Goal: Task Accomplishment & Management: Manage account settings

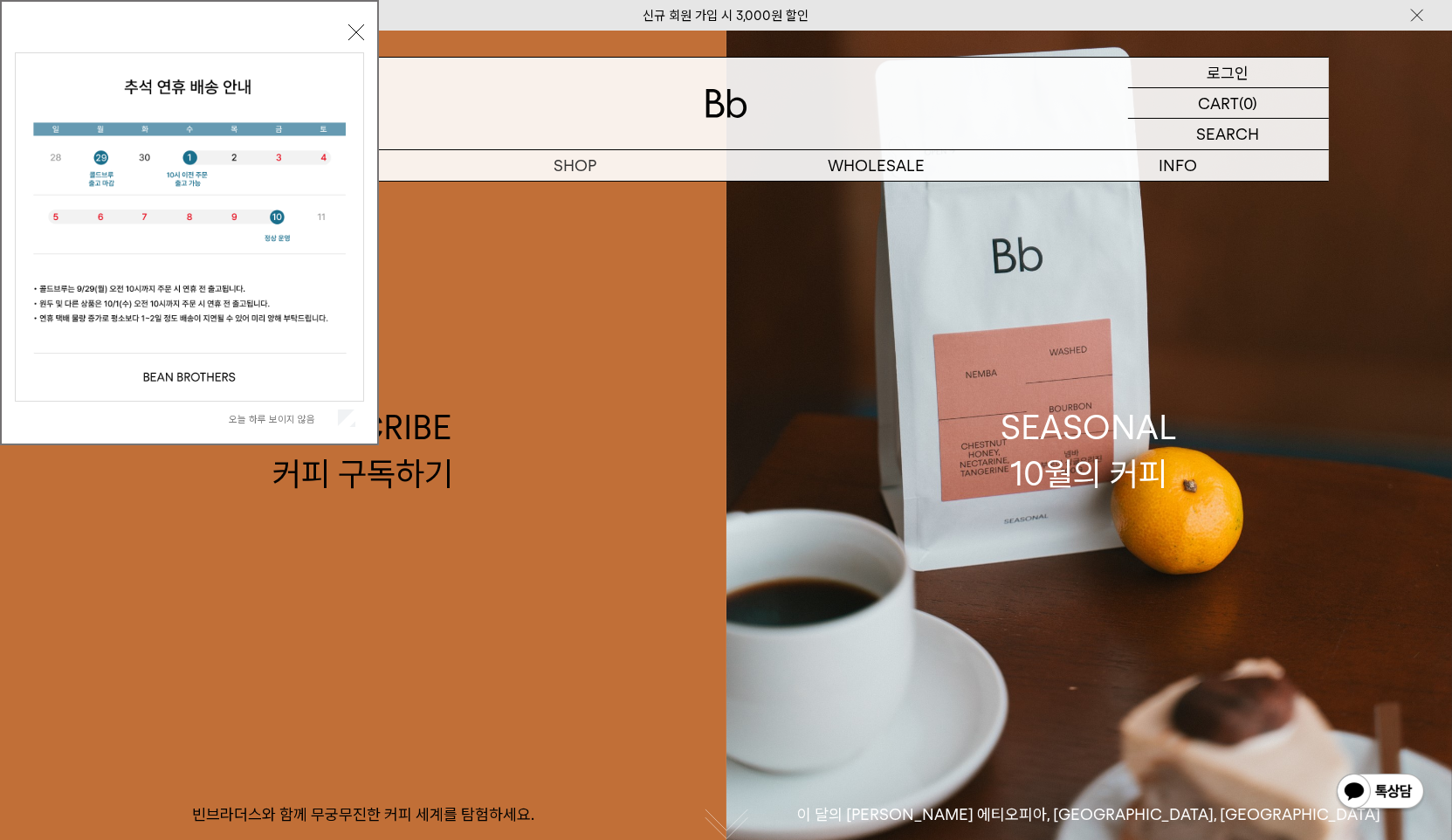
click at [1232, 80] on p "로그인" at bounding box center [1228, 73] width 42 height 30
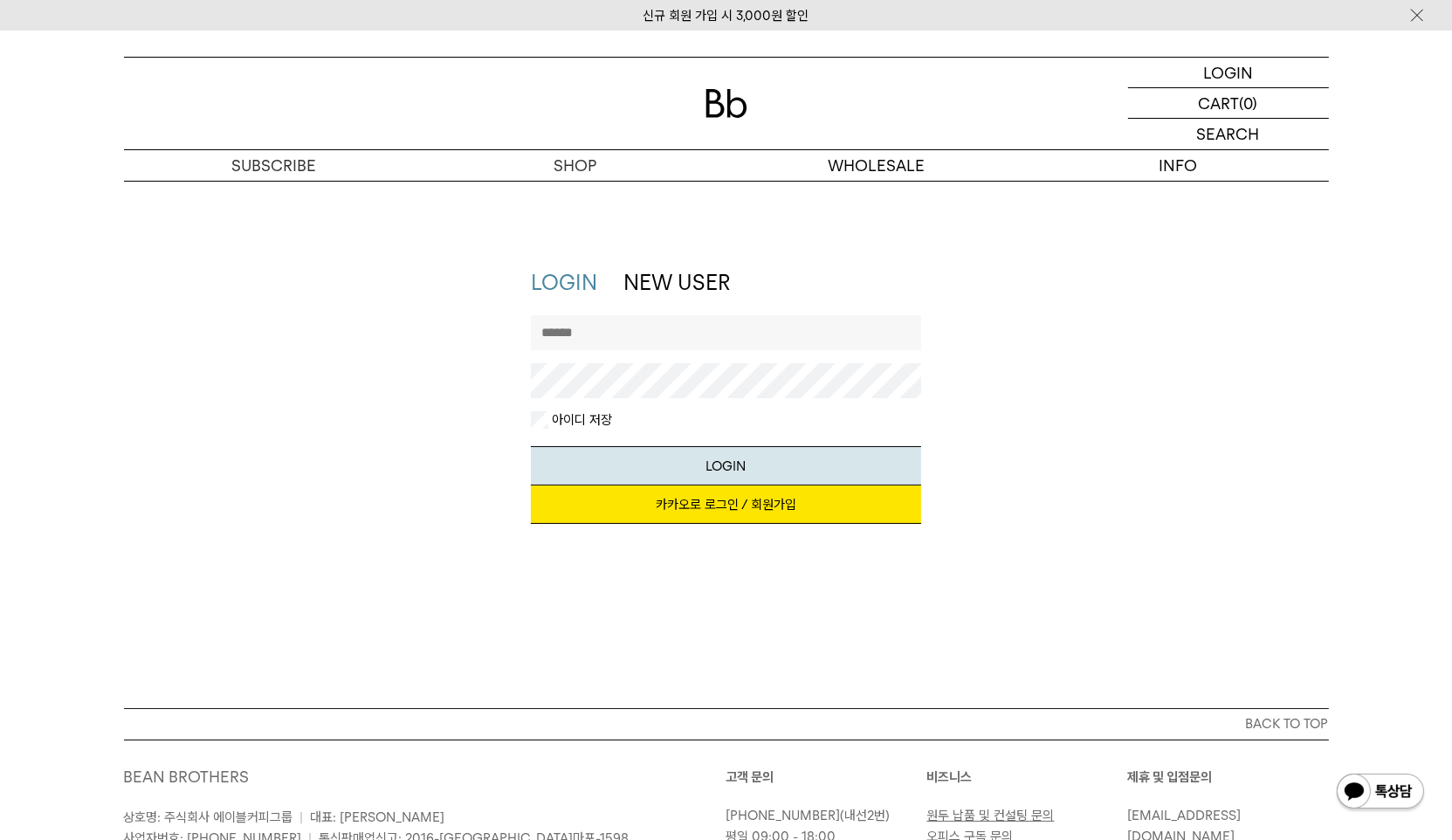
click at [688, 343] on input "text" at bounding box center [726, 332] width 390 height 34
type input "**********"
click at [762, 472] on button "LOGIN" at bounding box center [726, 466] width 390 height 39
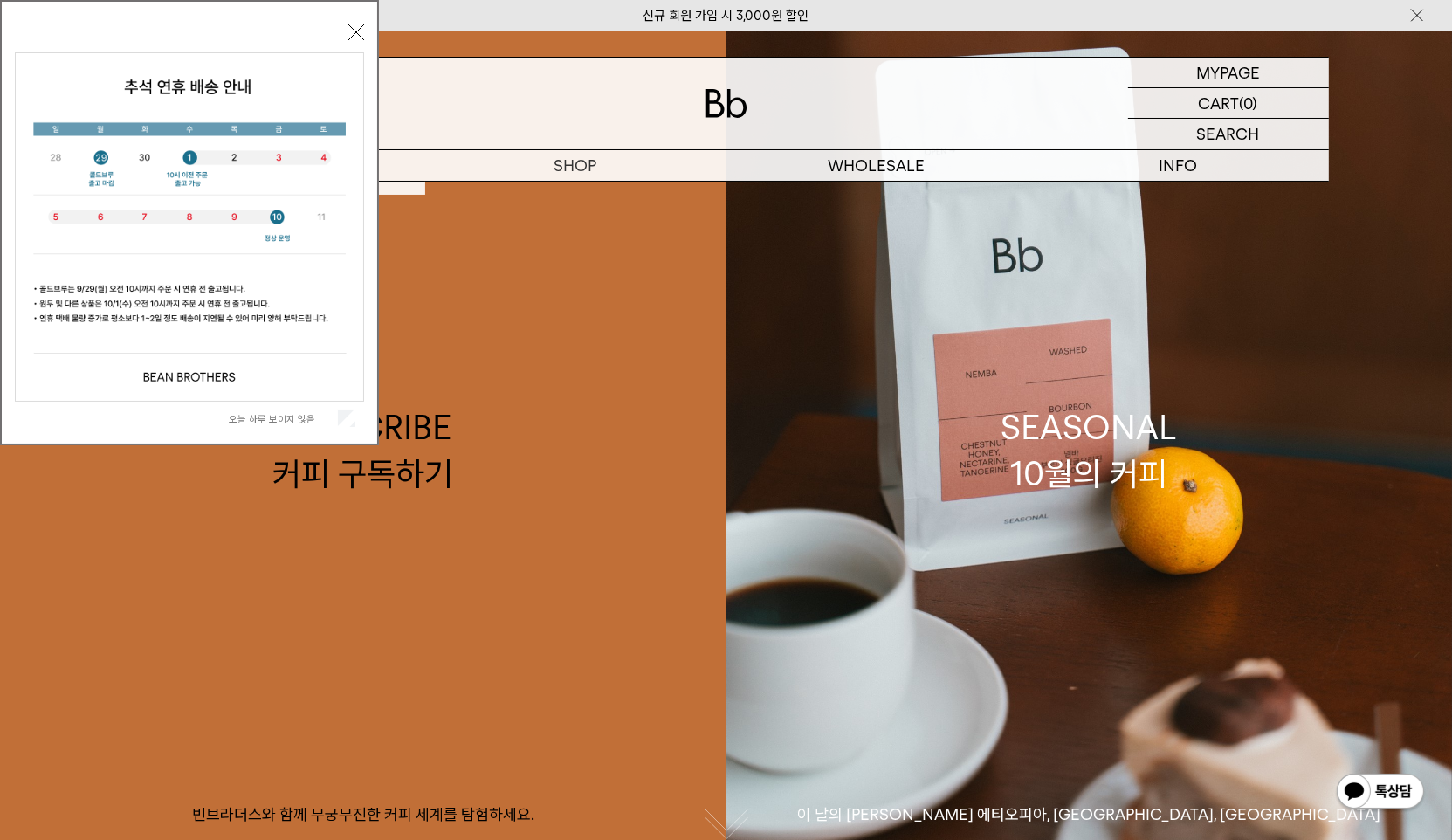
click at [357, 34] on button "닫기" at bounding box center [357, 32] width 16 height 16
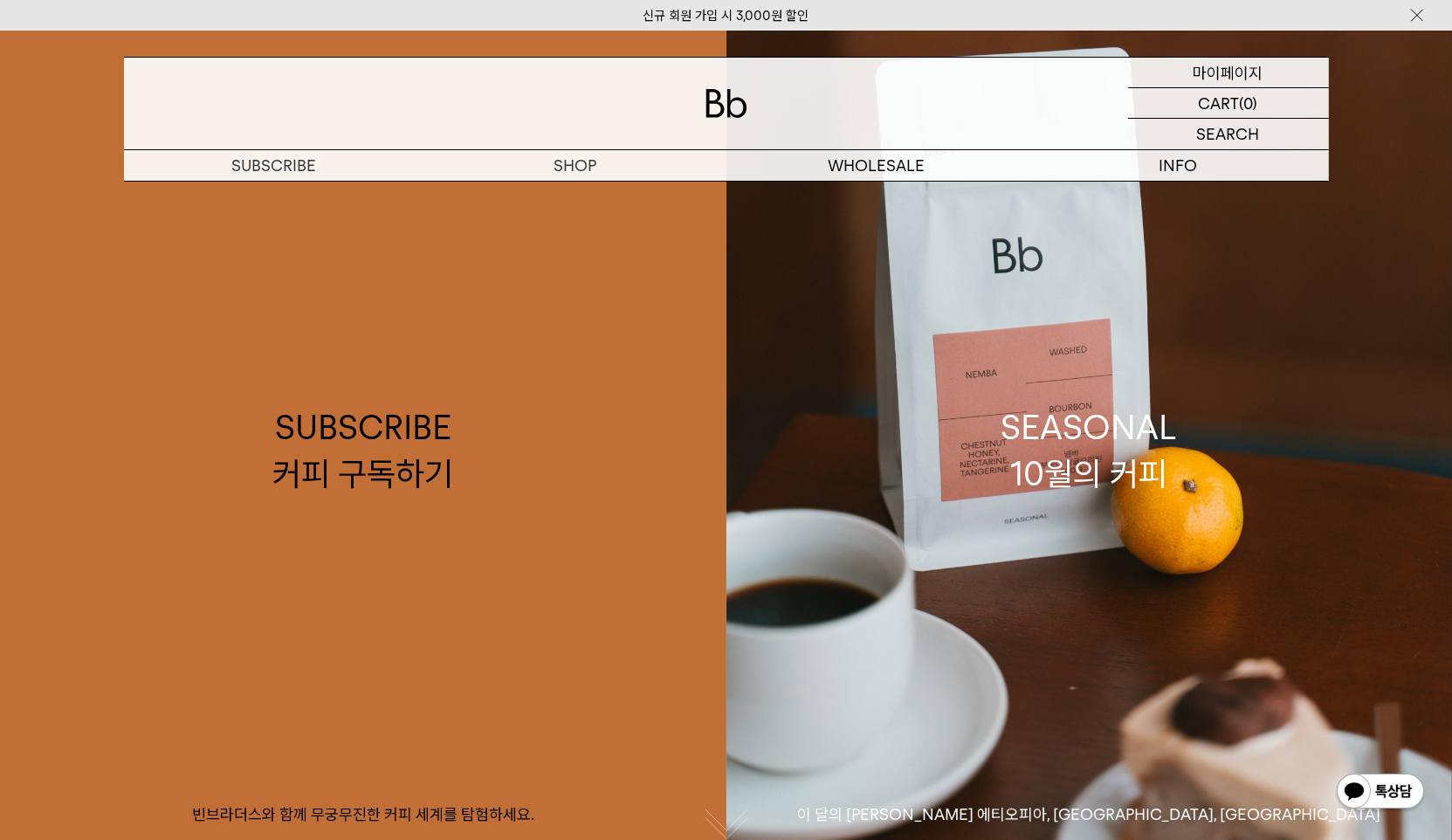
click at [1246, 73] on p "마이페이지" at bounding box center [1228, 73] width 70 height 30
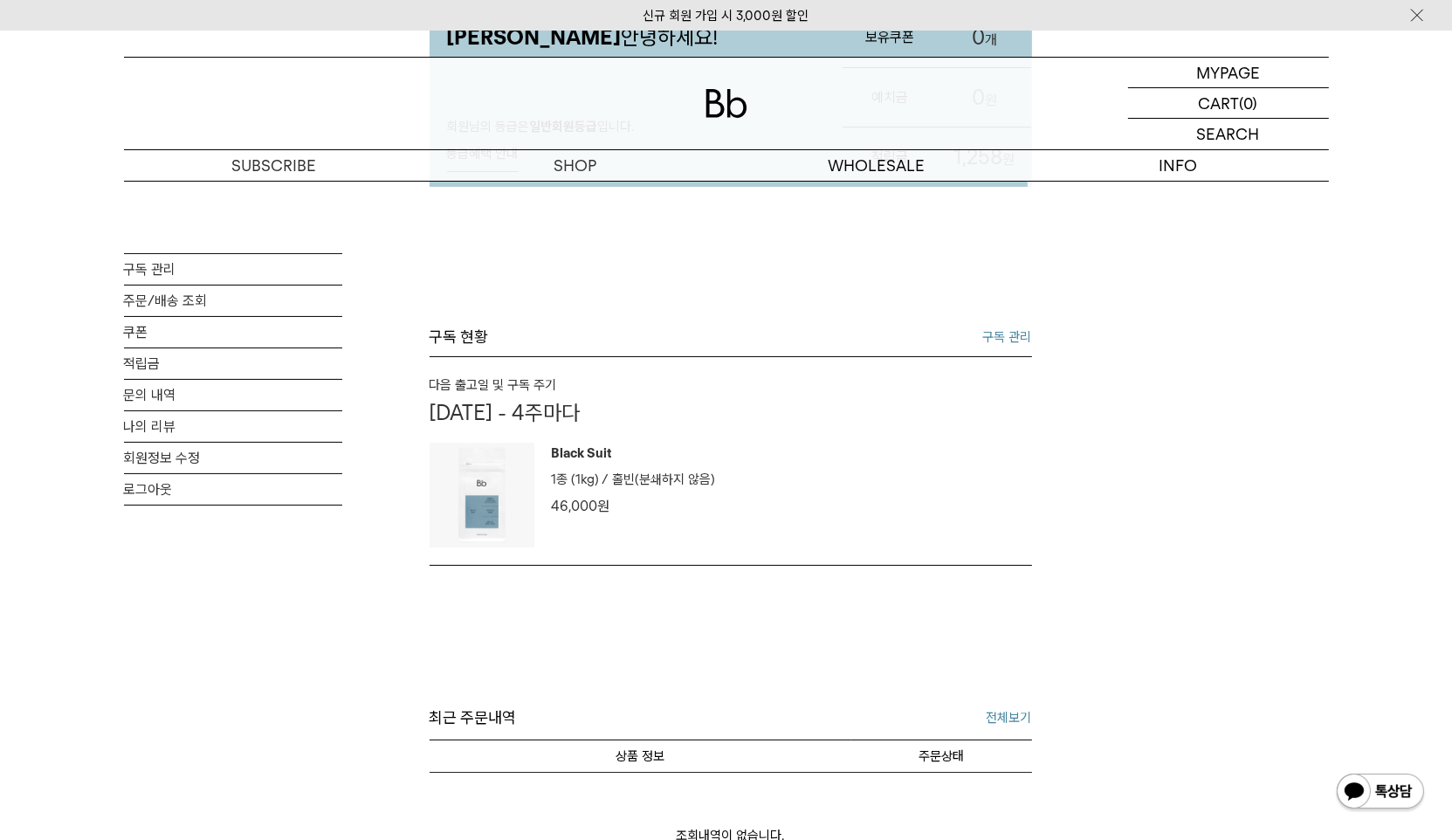
scroll to position [262, 0]
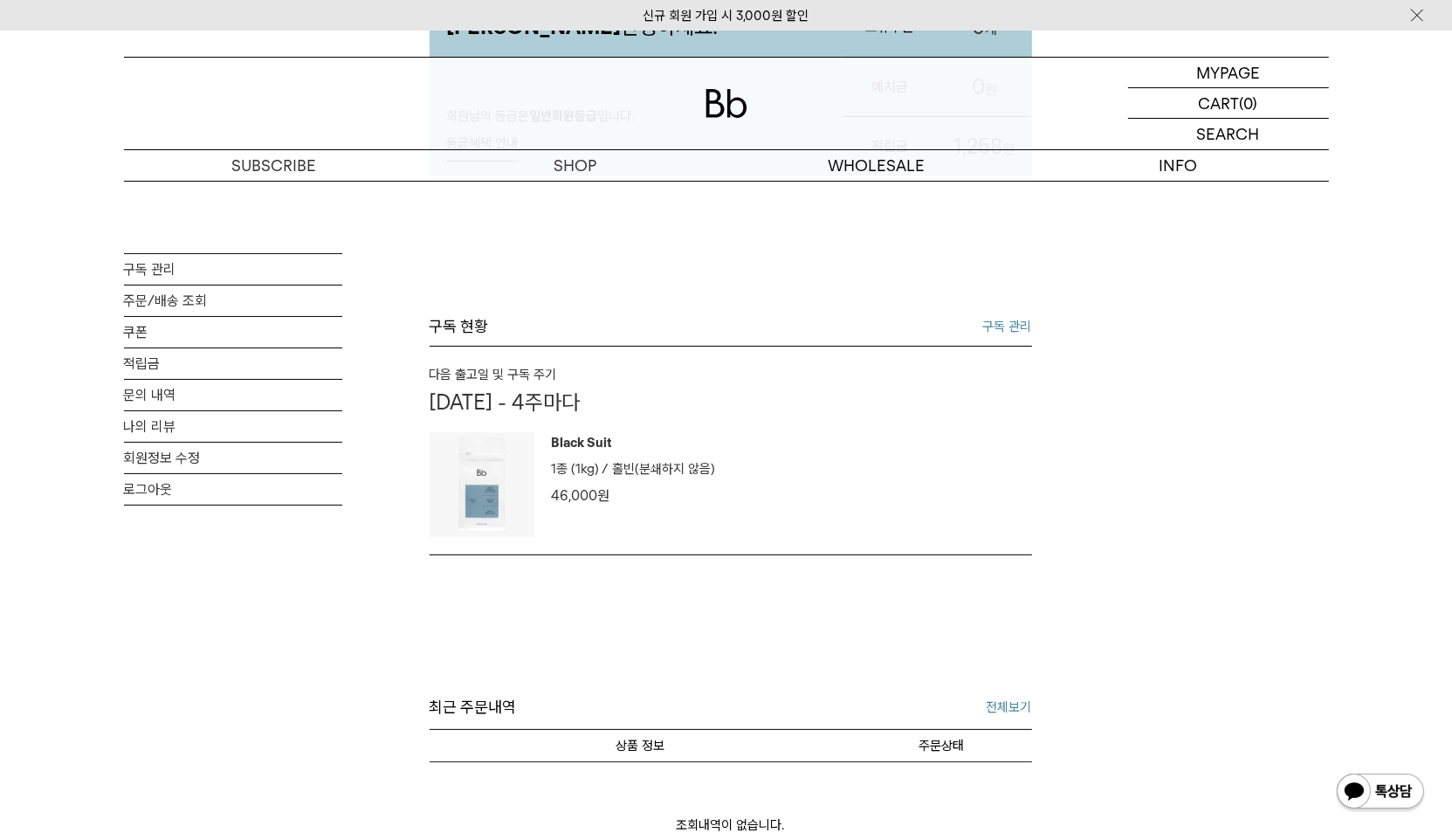
click at [996, 327] on link "구독 관리" at bounding box center [1008, 326] width 49 height 21
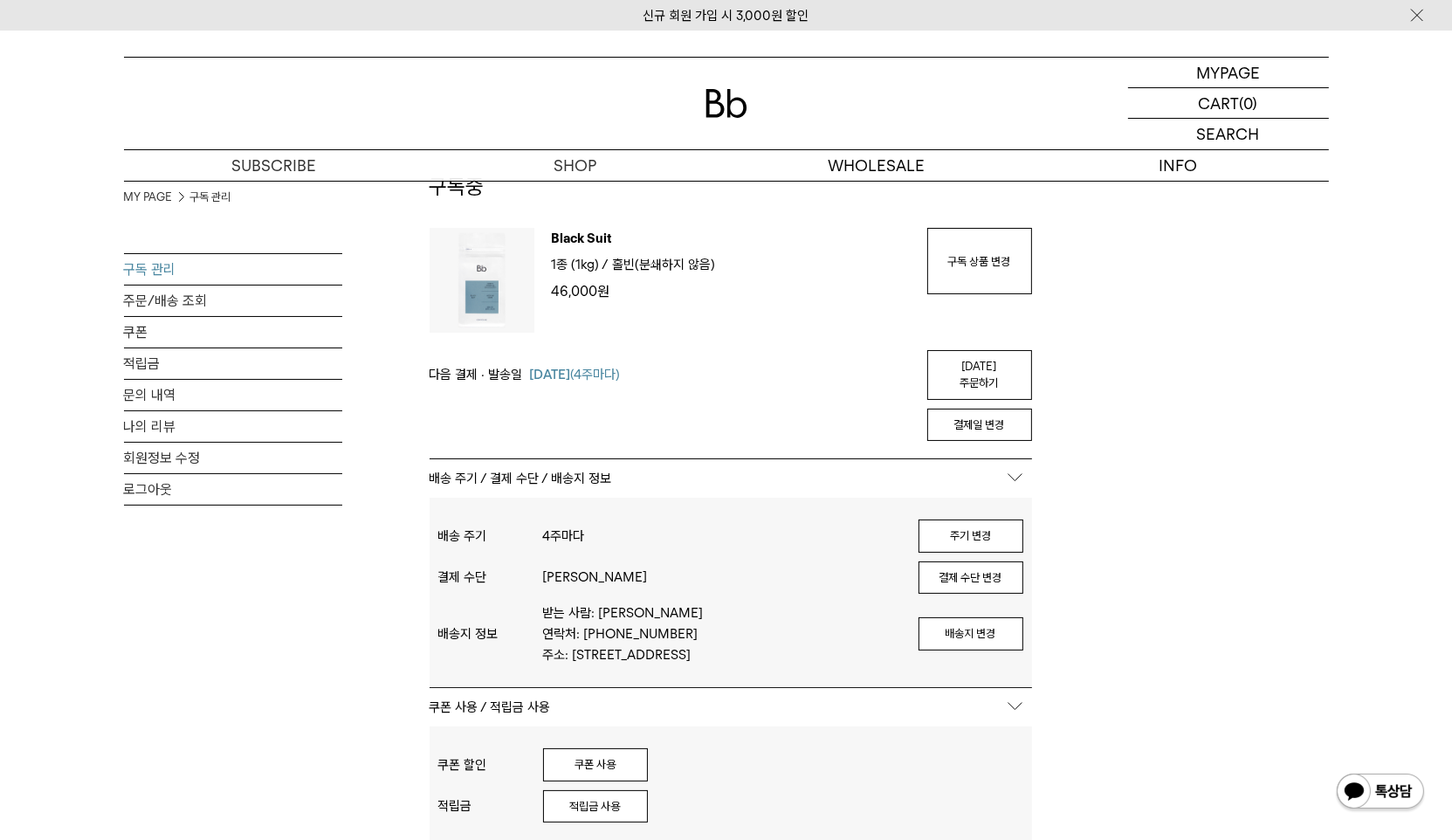
scroll to position [88, 0]
click at [1011, 409] on button "결제일 변경" at bounding box center [979, 425] width 104 height 33
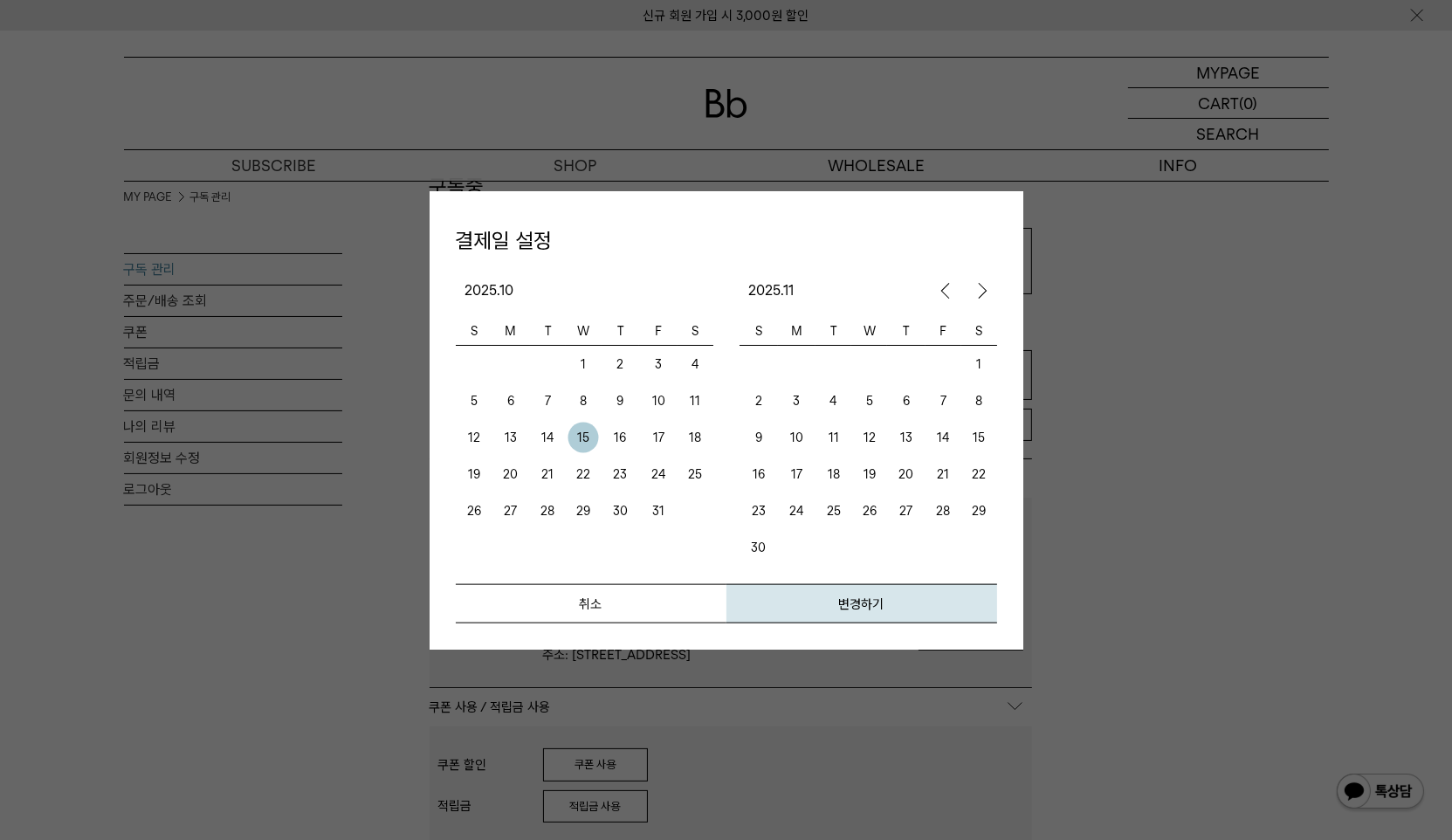
click at [960, 438] on td "15" at bounding box center [978, 436] width 35 height 36
click at [883, 611] on button "변경하기" at bounding box center [861, 603] width 271 height 39
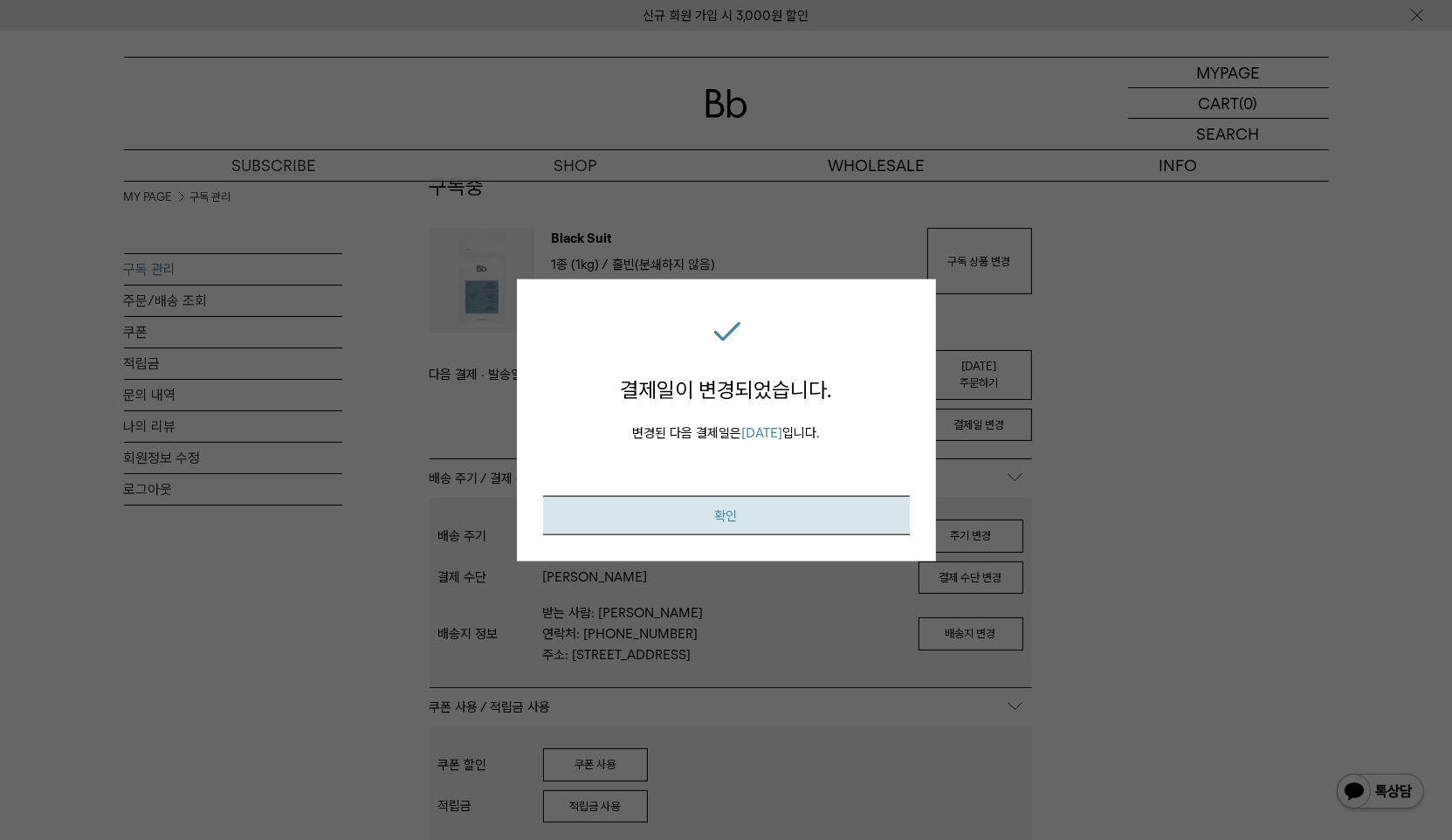
click at [800, 517] on button "확인" at bounding box center [726, 515] width 366 height 39
